Goal: Navigation & Orientation: Find specific page/section

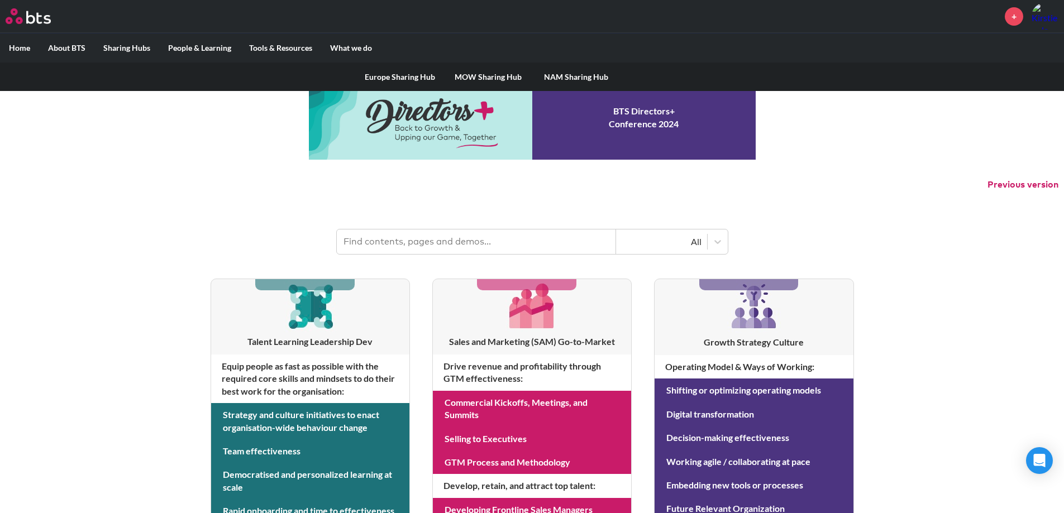
click at [483, 75] on link "MOW Sharing Hub" at bounding box center [488, 77] width 88 height 29
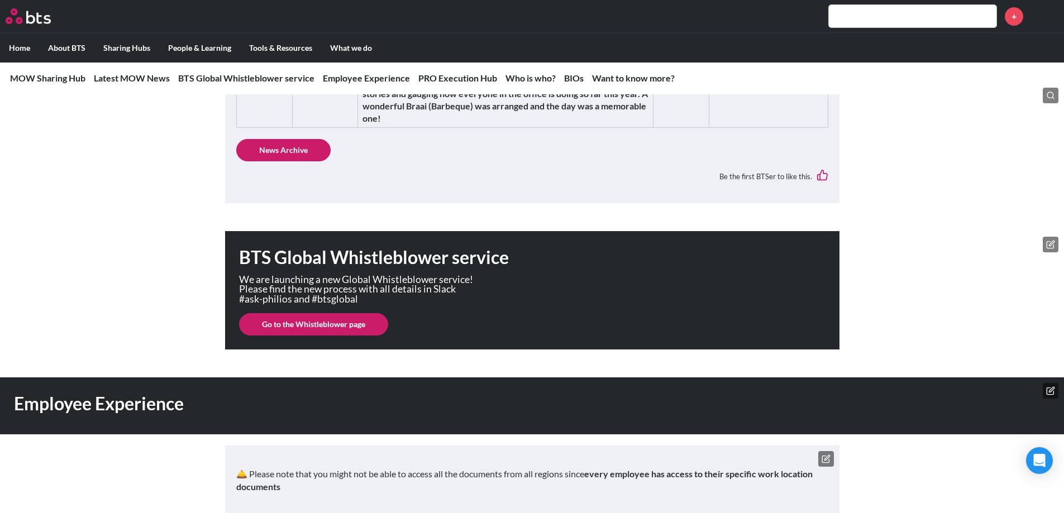
scroll to position [614, 0]
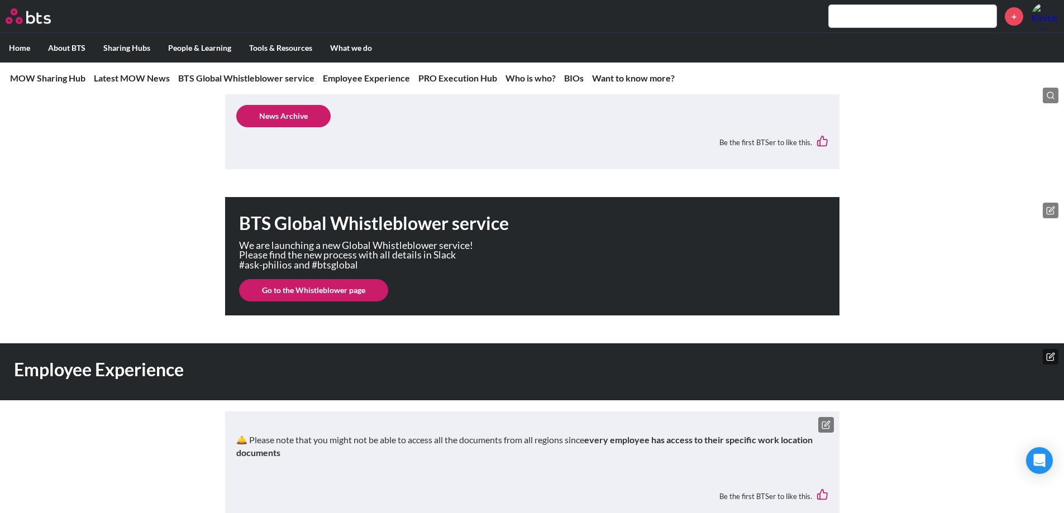
click at [333, 292] on link "Go to the Whistleblower page" at bounding box center [313, 290] width 149 height 22
